Goal: Transaction & Acquisition: Book appointment/travel/reservation

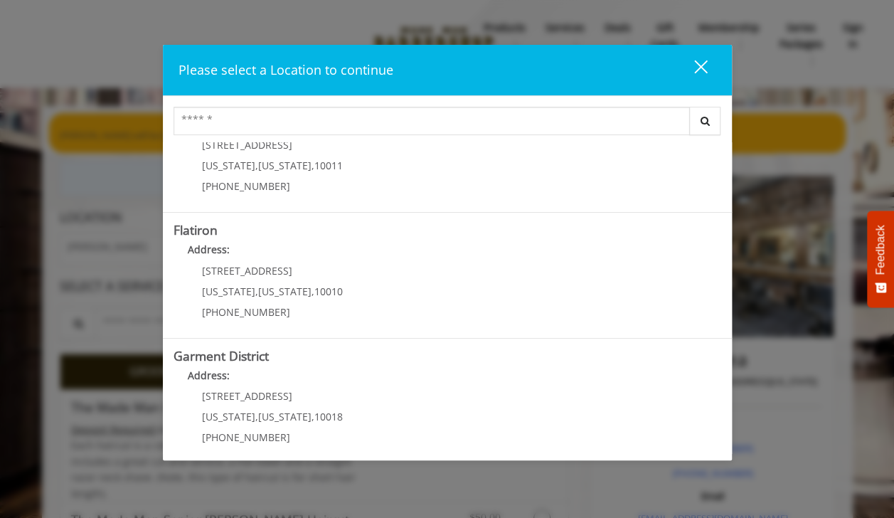
scroll to position [307, 0]
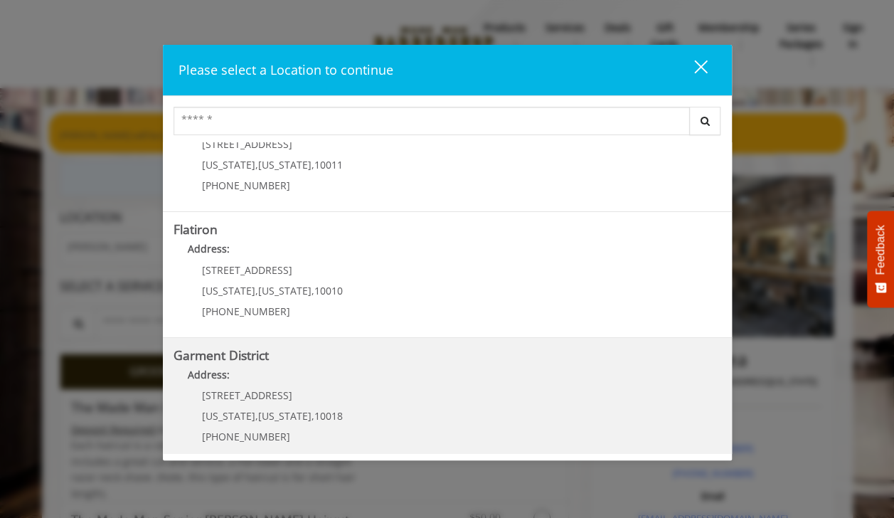
click at [387, 444] on District "Garment District Address: [STREET_ADDRESS][US_STATE][US_STATE] (212) 997-4247" at bounding box center [446, 400] width 547 height 104
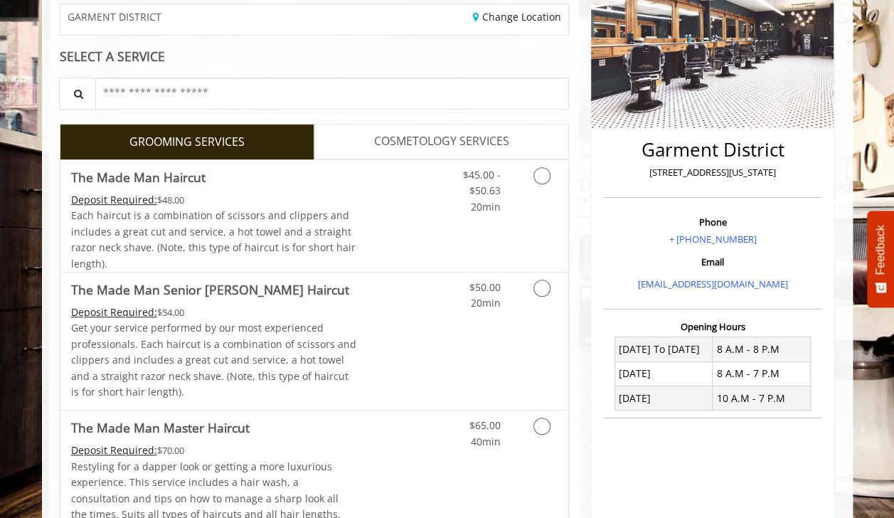
scroll to position [237, 0]
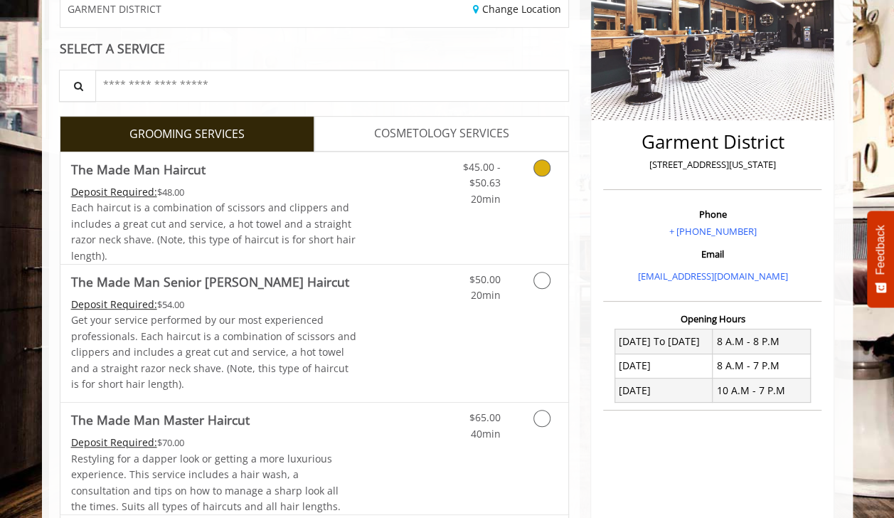
click at [542, 166] on icon "Grooming services" at bounding box center [541, 167] width 17 height 17
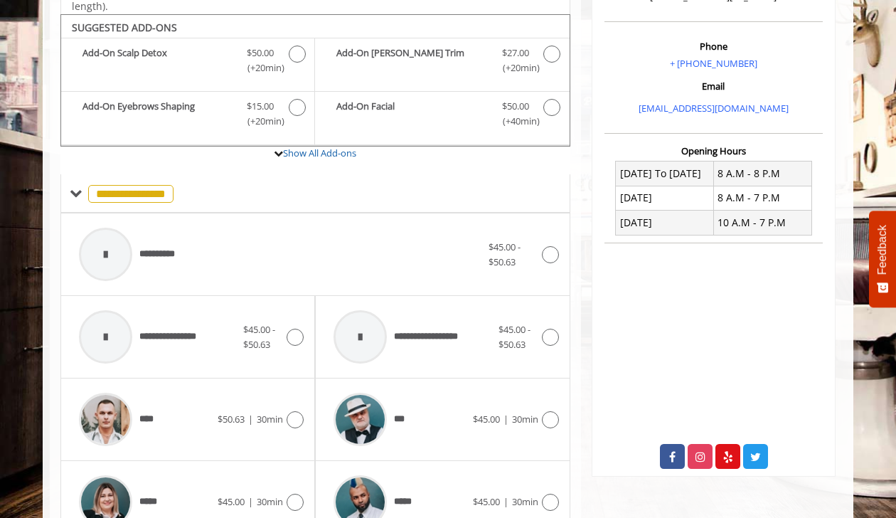
scroll to position [418, 0]
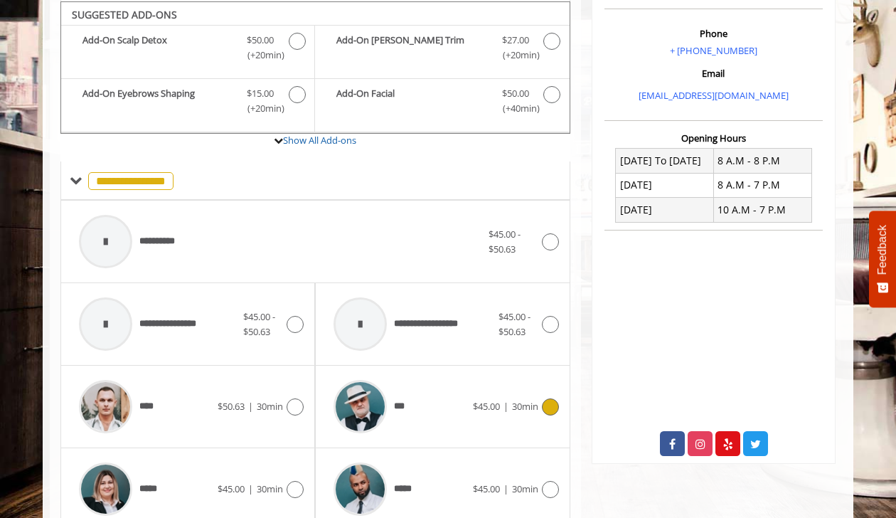
click at [549, 403] on icon at bounding box center [550, 406] width 17 height 17
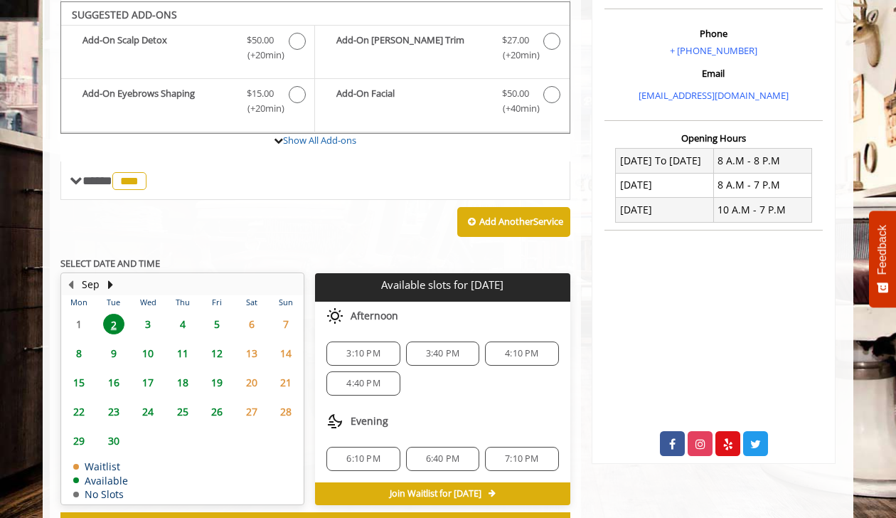
click at [528, 351] on span "4:10 PM" at bounding box center [521, 353] width 33 height 11
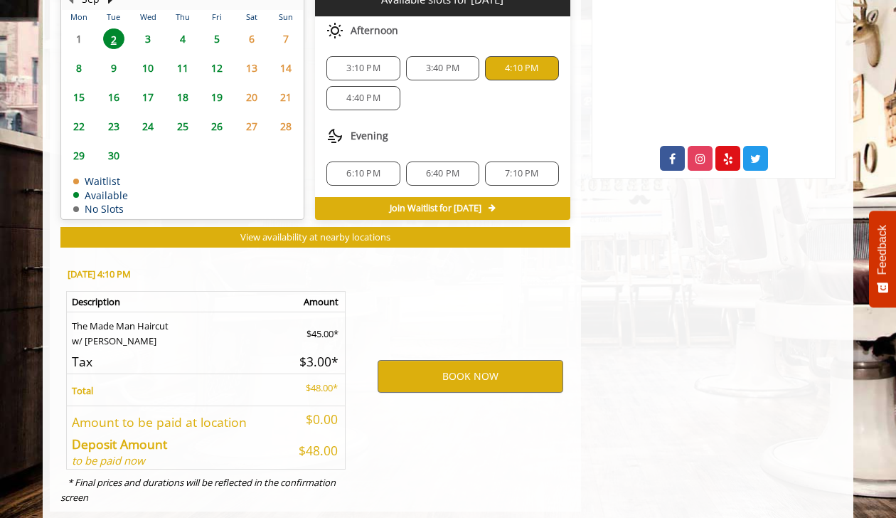
scroll to position [727, 0]
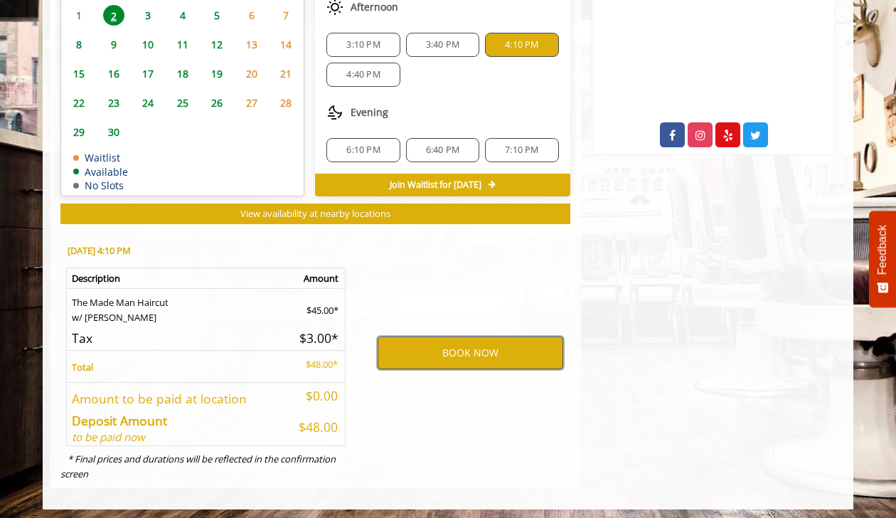
click at [475, 354] on button "BOOK NOW" at bounding box center [470, 352] width 186 height 33
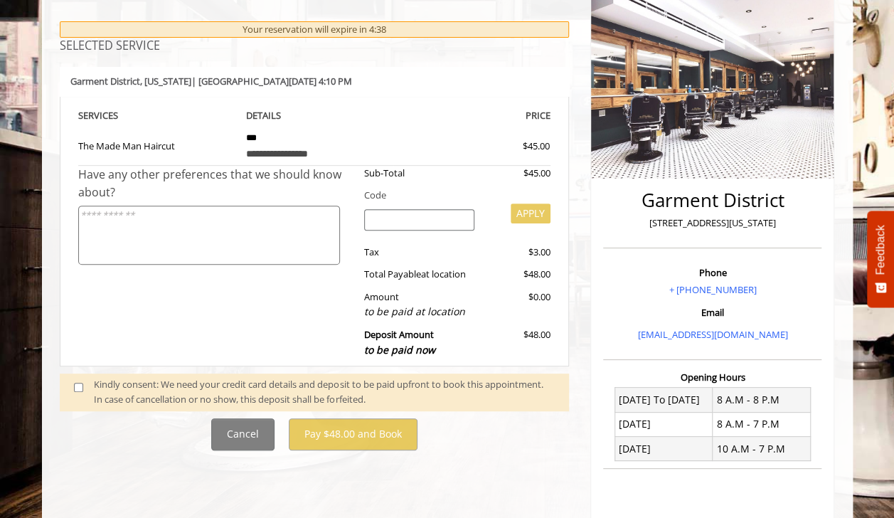
scroll to position [151, 0]
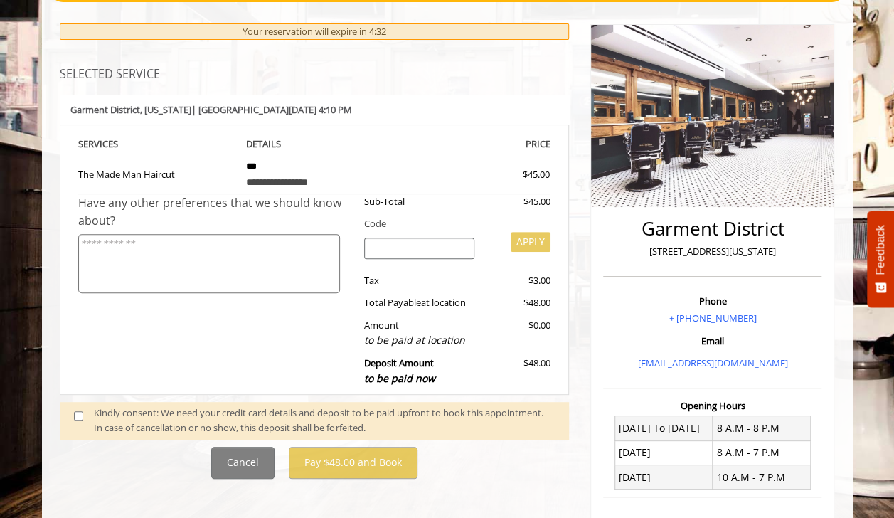
click at [77, 407] on span at bounding box center [84, 420] width 42 height 30
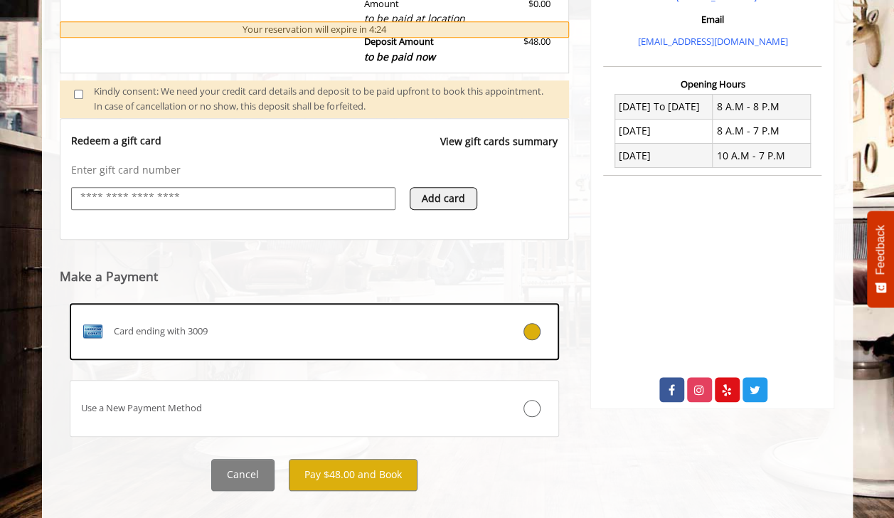
scroll to position [478, 0]
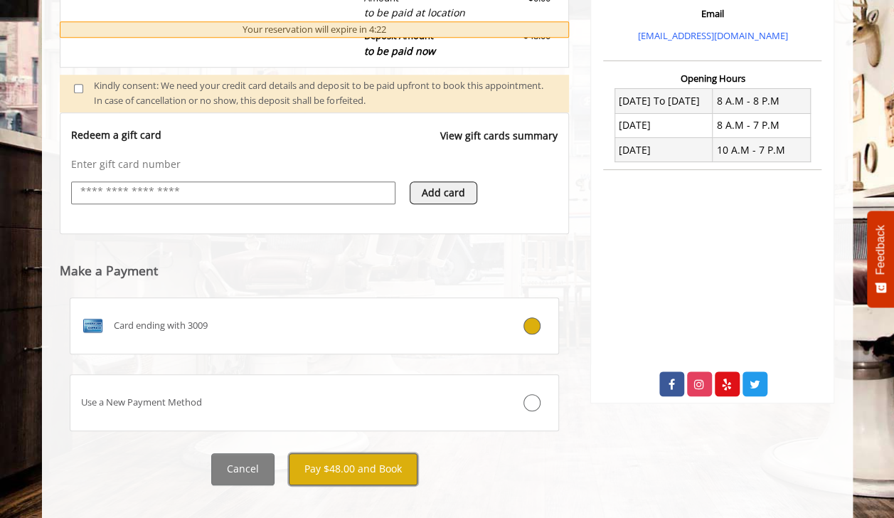
click at [355, 468] on button "Pay $48.00 and Book" at bounding box center [353, 469] width 129 height 32
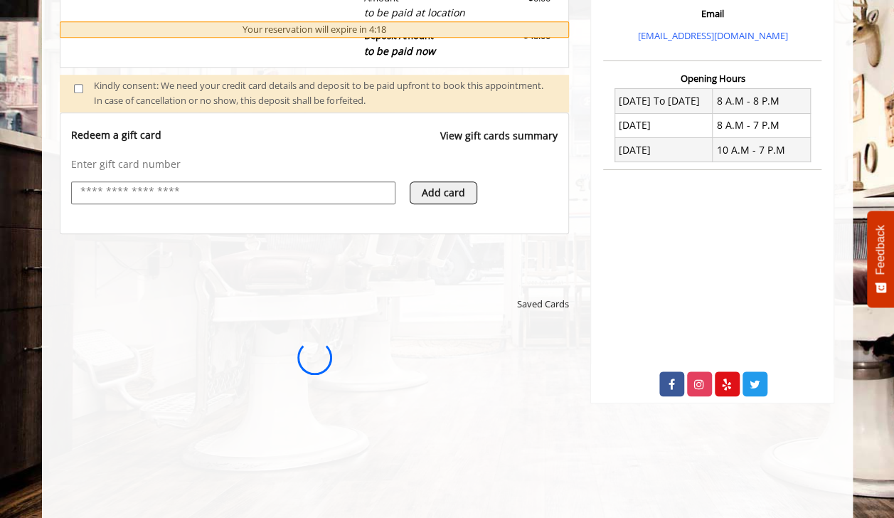
scroll to position [0, 0]
